Goal: Task Accomplishment & Management: Manage account settings

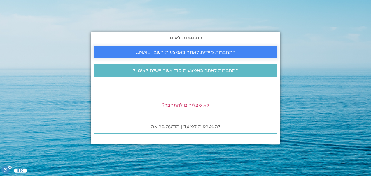
click at [235, 53] on span "התחברות מיידית לאתר באמצעות חשבון GMAIL" at bounding box center [186, 52] width 170 height 5
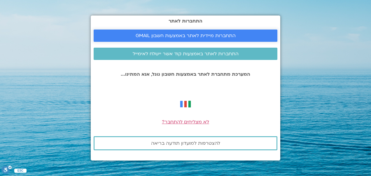
click at [200, 34] on span "התחברות מיידית לאתר באמצעות חשבון GMAIL" at bounding box center [186, 35] width 100 height 5
click at [311, 22] on section "התחברות לאתר התחברות מיידית לאתר באמצעות חשבון GMAIL התחברות לאתר באמצעות קוד א…" at bounding box center [185, 88] width 371 height 176
click at [112, 87] on div at bounding box center [186, 86] width 184 height 7
